Goal: Task Accomplishment & Management: Use online tool/utility

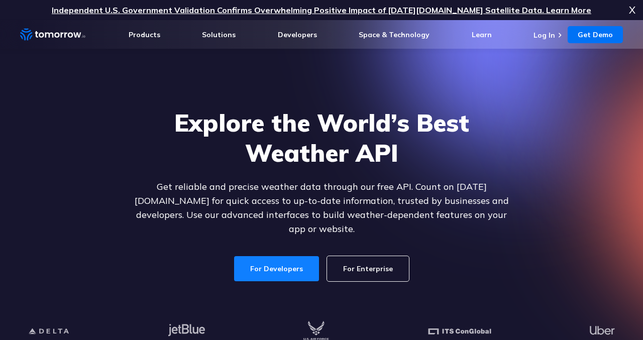
click at [306, 258] on link "For Developers" at bounding box center [276, 268] width 85 height 25
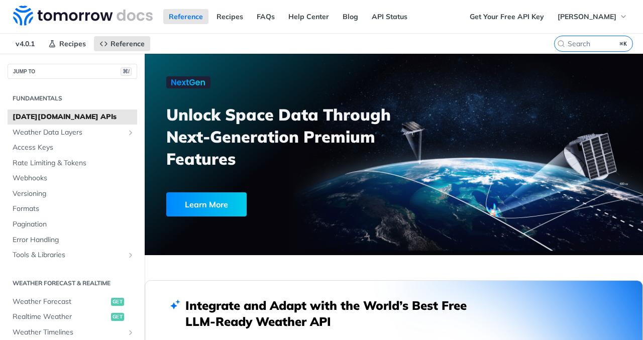
click at [423, 14] on div "Reference Recipes FAQs Help Center Blog API Status" at bounding box center [232, 16] width 464 height 33
click at [386, 18] on link "API Status" at bounding box center [389, 16] width 47 height 15
click at [543, 21] on link "Get Your Free API Key" at bounding box center [506, 16] width 85 height 15
